Goal: Information Seeking & Learning: Find specific fact

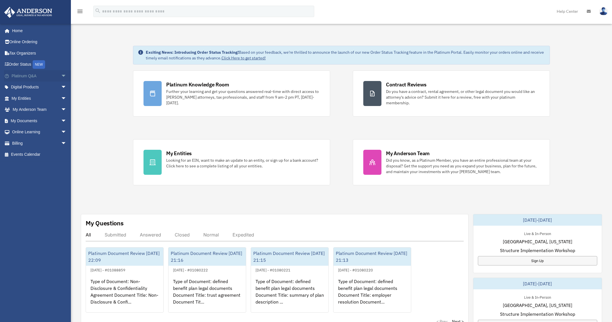
click at [61, 74] on span "arrow_drop_down" at bounding box center [66, 76] width 11 height 12
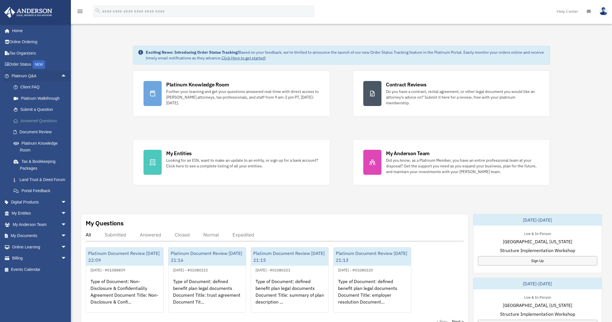
click at [41, 121] on link "Answered Questions" at bounding box center [41, 120] width 67 height 11
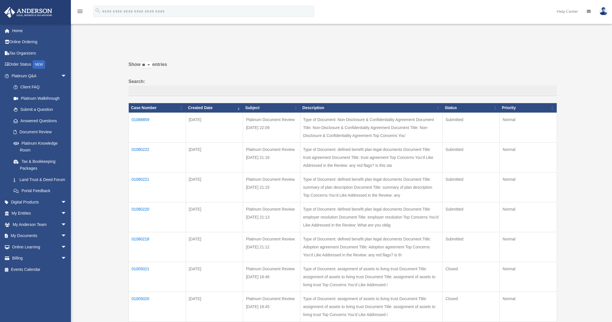
drag, startPoint x: 121, startPoint y: 118, endPoint x: 286, endPoint y: 129, distance: 165.0
click at [286, 129] on div "Past Questions & Answers [EMAIL_ADDRESS][DOMAIN_NAME] Sign Out [EMAIL_ADDRESS][…" at bounding box center [306, 232] width 612 height 417
drag, startPoint x: 415, startPoint y: 135, endPoint x: 420, endPoint y: 135, distance: 5.7
click at [415, 135] on td "Type of Document: Non-Disclosure & Confidentiality Agreement Document Title: No…" at bounding box center [371, 128] width 142 height 30
drag, startPoint x: 512, startPoint y: 135, endPoint x: 156, endPoint y: 114, distance: 356.8
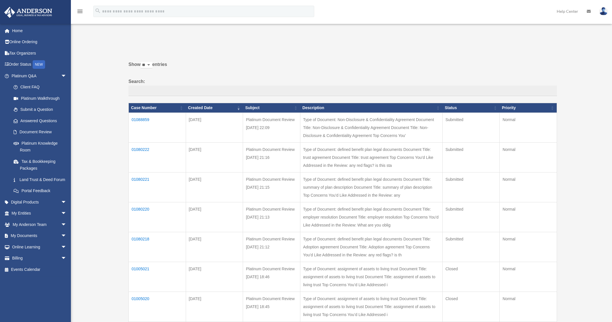
click at [156, 114] on tr "01088859 Aug 26, 2025 Platinum Document Review 08/25/2025 22:09 Type of Documen…" at bounding box center [343, 128] width 429 height 30
copy tr "01088859 Aug 26, 2025 Platinum Document Review 08/25/2025 22:09 Type of Documen…"
